Goal: Information Seeking & Learning: Learn about a topic

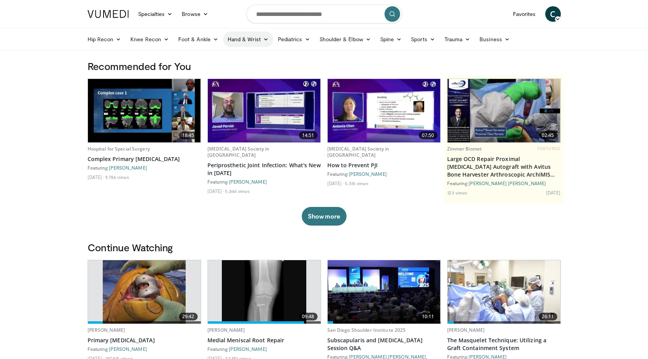
click at [242, 40] on link "Hand & Wrist" at bounding box center [248, 40] width 50 height 16
click at [233, 70] on link "Wrist" at bounding box center [269, 70] width 93 height 12
click at [251, 36] on link "Hand & Wrist" at bounding box center [248, 40] width 50 height 16
click at [240, 56] on link "Hand" at bounding box center [269, 57] width 93 height 12
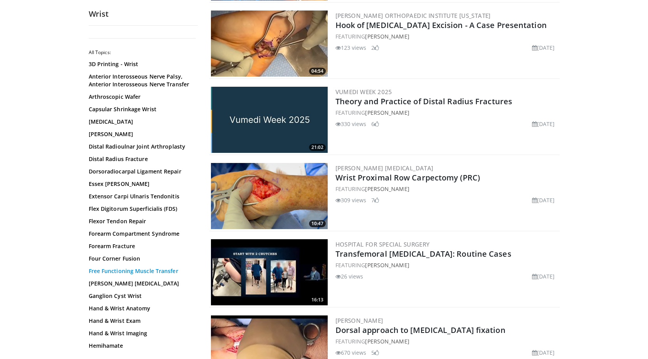
scroll to position [273, 0]
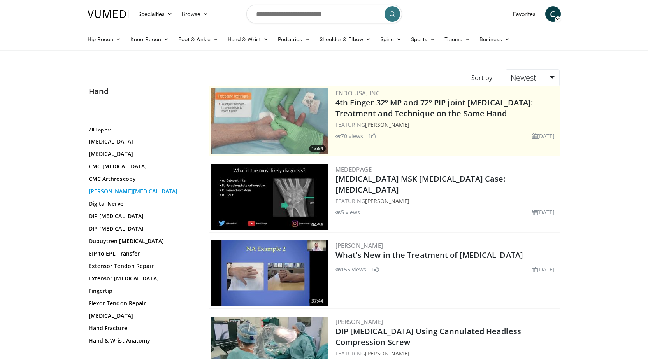
click at [97, 190] on link "De Quervain's Tenosynovitis" at bounding box center [141, 192] width 105 height 8
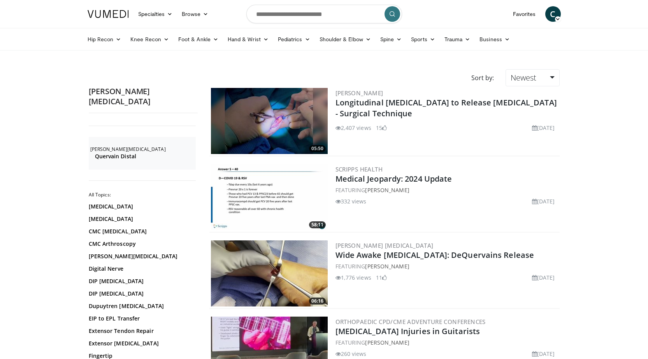
click at [222, 130] on img at bounding box center [269, 121] width 117 height 66
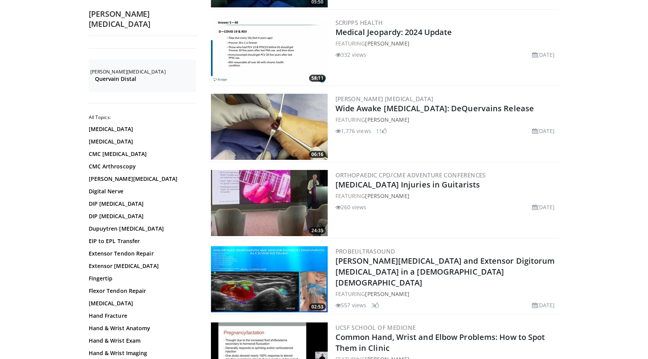
scroll to position [156, 0]
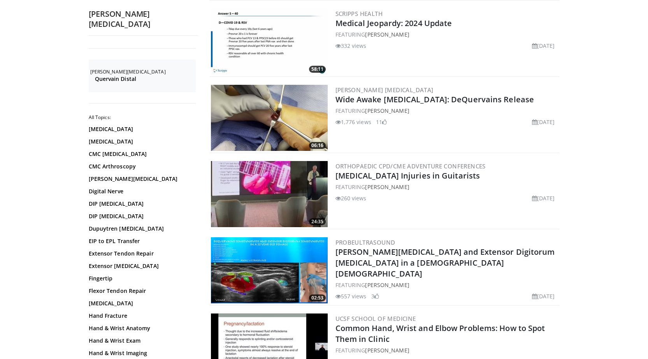
click at [256, 126] on img at bounding box center [269, 118] width 117 height 66
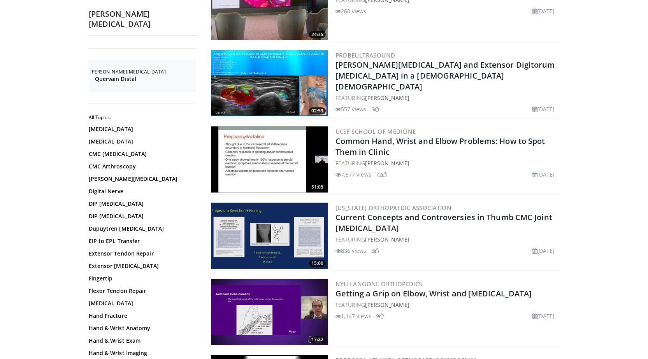
scroll to position [350, 0]
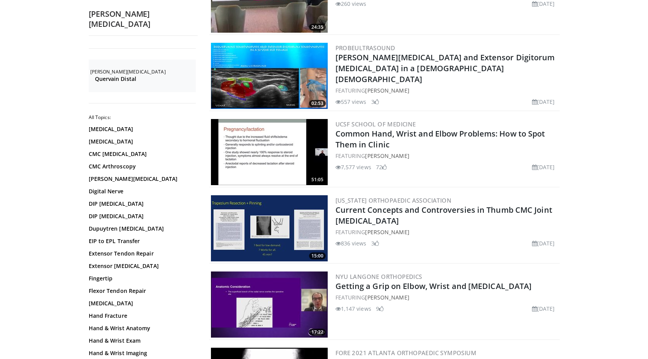
click at [288, 83] on img at bounding box center [269, 76] width 117 height 66
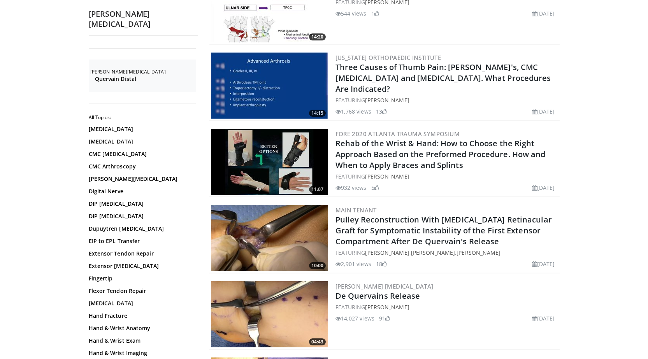
scroll to position [896, 0]
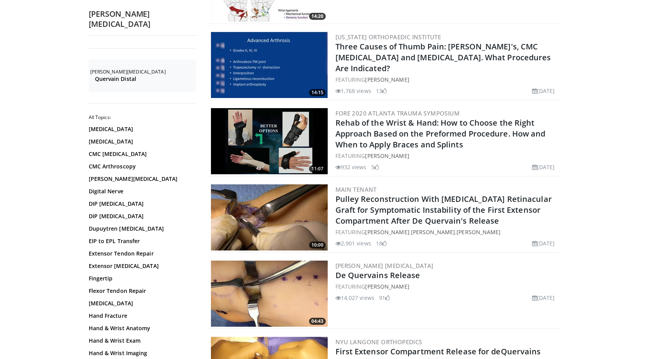
click at [260, 273] on img at bounding box center [269, 294] width 117 height 66
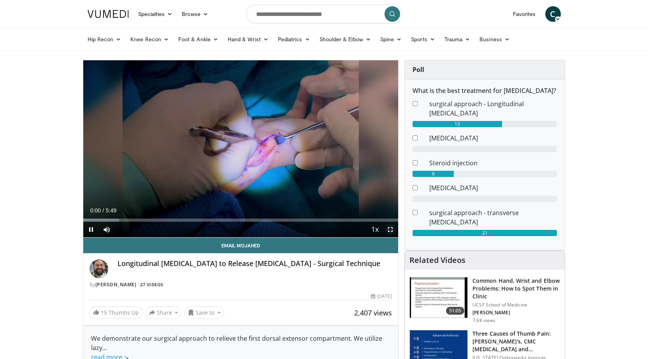
click at [391, 229] on span "Video Player" at bounding box center [391, 230] width 16 height 16
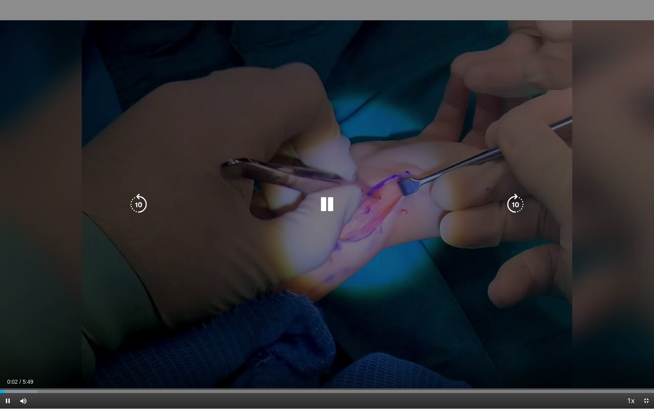
click at [305, 240] on div "10 seconds Tap to unmute" at bounding box center [327, 204] width 654 height 408
click at [237, 277] on div "10 seconds Tap to unmute" at bounding box center [327, 204] width 654 height 408
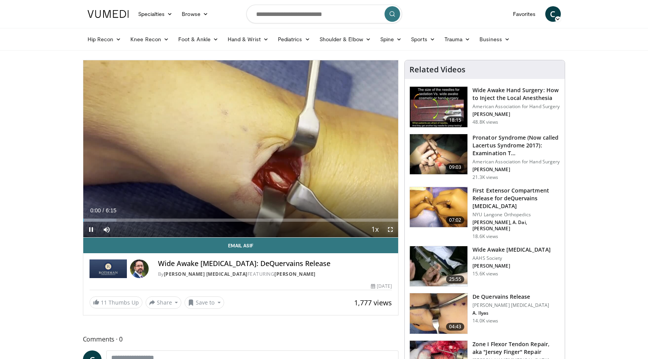
click at [392, 228] on span "Video Player" at bounding box center [391, 230] width 16 height 16
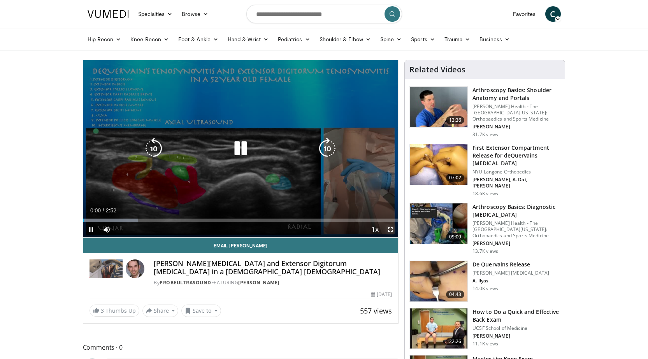
drag, startPoint x: 389, startPoint y: 229, endPoint x: 389, endPoint y: 263, distance: 33.9
click at [389, 229] on span "Video Player" at bounding box center [391, 230] width 16 height 16
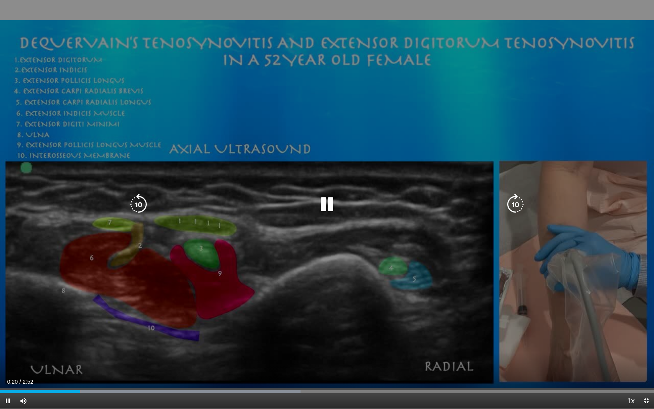
click at [325, 257] on div "10 seconds Tap to unmute" at bounding box center [327, 204] width 654 height 408
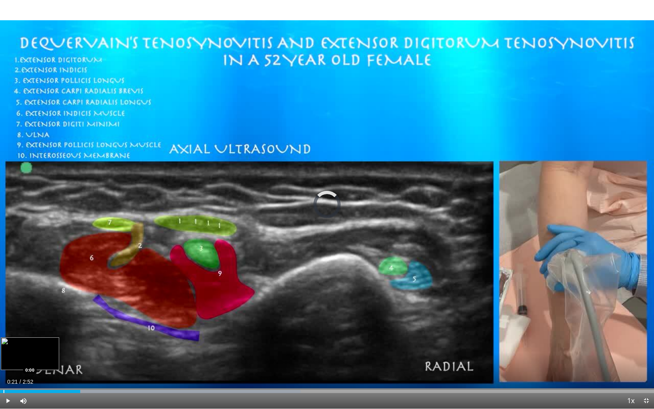
click at [4, 359] on div "Progress Bar" at bounding box center [4, 391] width 1 height 3
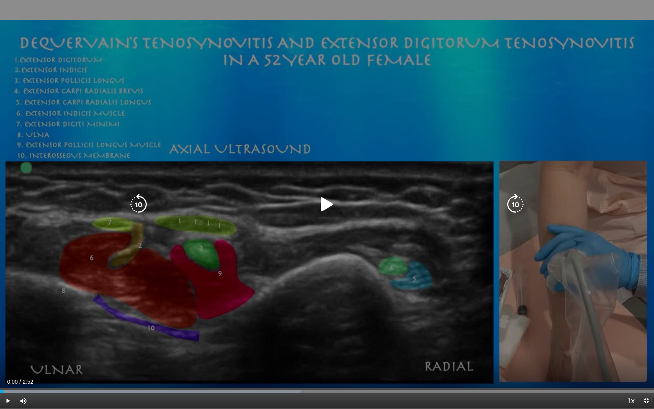
click at [39, 339] on div "10 seconds Tap to unmute" at bounding box center [327, 204] width 654 height 408
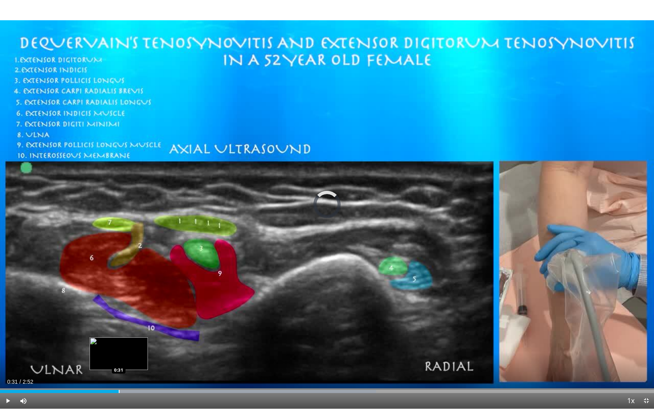
click at [119, 359] on div "Progress Bar" at bounding box center [119, 391] width 1 height 3
click at [98, 359] on div "Progress Bar" at bounding box center [98, 391] width 1 height 3
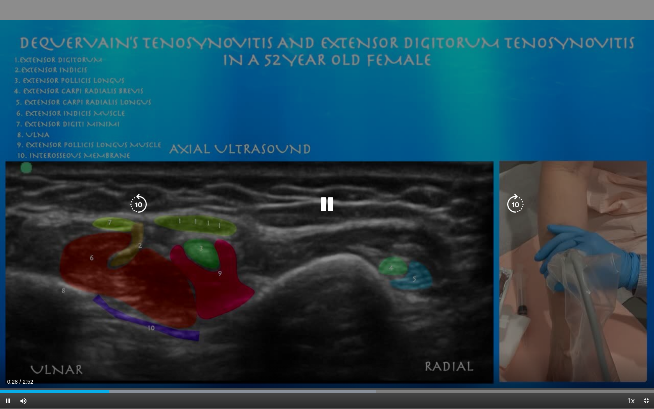
click at [109, 359] on div "10 seconds Tap to unmute" at bounding box center [327, 204] width 654 height 408
click at [108, 359] on div "10 seconds Tap to unmute" at bounding box center [327, 204] width 654 height 408
click at [170, 216] on div "10 seconds Tap to unmute" at bounding box center [327, 204] width 654 height 408
click at [316, 266] on div "10 seconds Tap to unmute" at bounding box center [327, 204] width 654 height 408
click at [370, 147] on div "10 seconds Tap to unmute" at bounding box center [327, 204] width 654 height 408
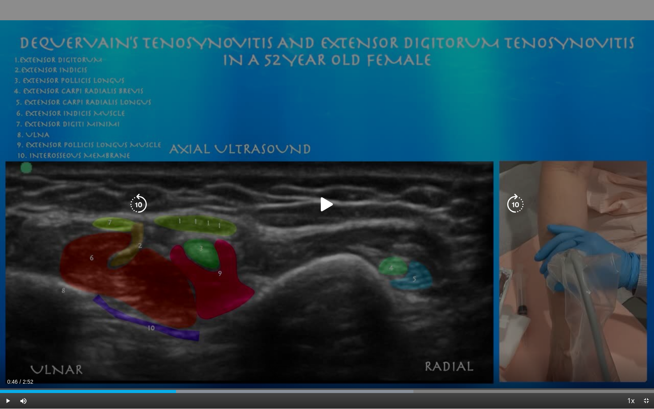
click at [372, 134] on div "10 seconds Tap to unmute" at bounding box center [327, 204] width 654 height 408
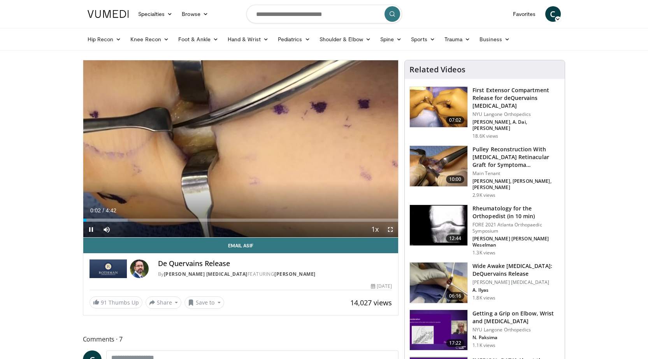
click at [391, 229] on span "Video Player" at bounding box center [391, 230] width 16 height 16
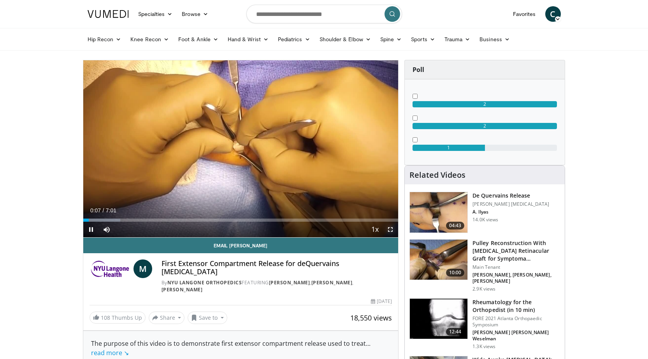
click at [389, 227] on span "Video Player" at bounding box center [391, 230] width 16 height 16
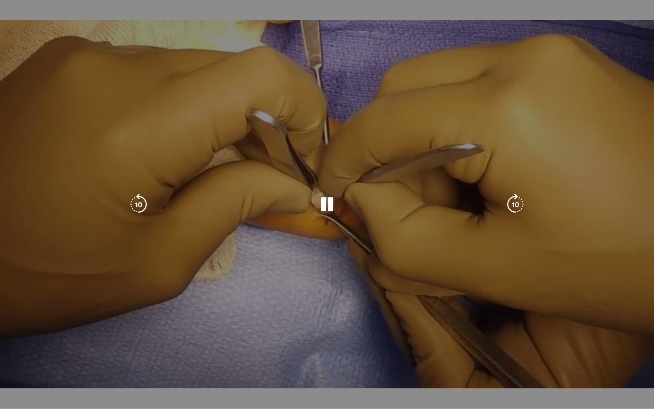
click at [389, 261] on div "10 seconds Tap to unmute" at bounding box center [327, 204] width 654 height 408
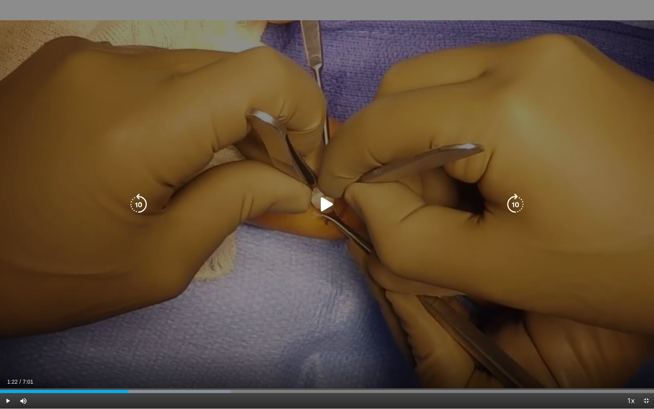
click at [362, 257] on div "10 seconds Tap to unmute" at bounding box center [327, 204] width 654 height 408
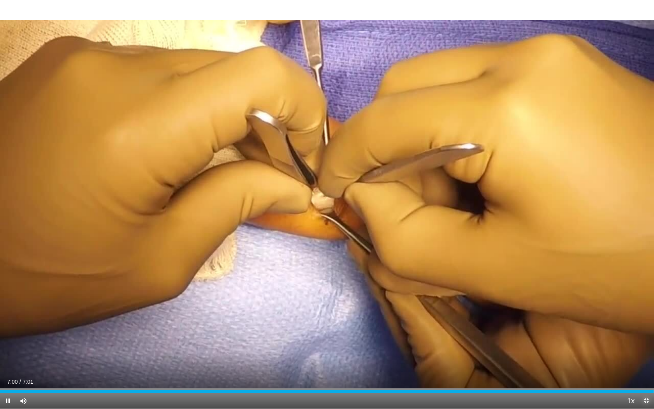
click at [647, 359] on span "Video Player" at bounding box center [647, 401] width 16 height 16
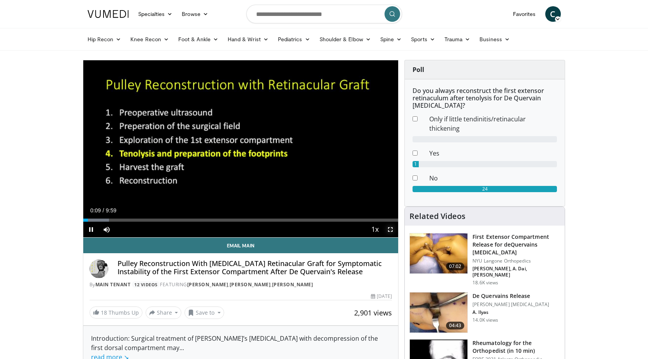
click at [391, 229] on span "Video Player" at bounding box center [391, 230] width 16 height 16
